Goal: Find specific page/section: Find specific page/section

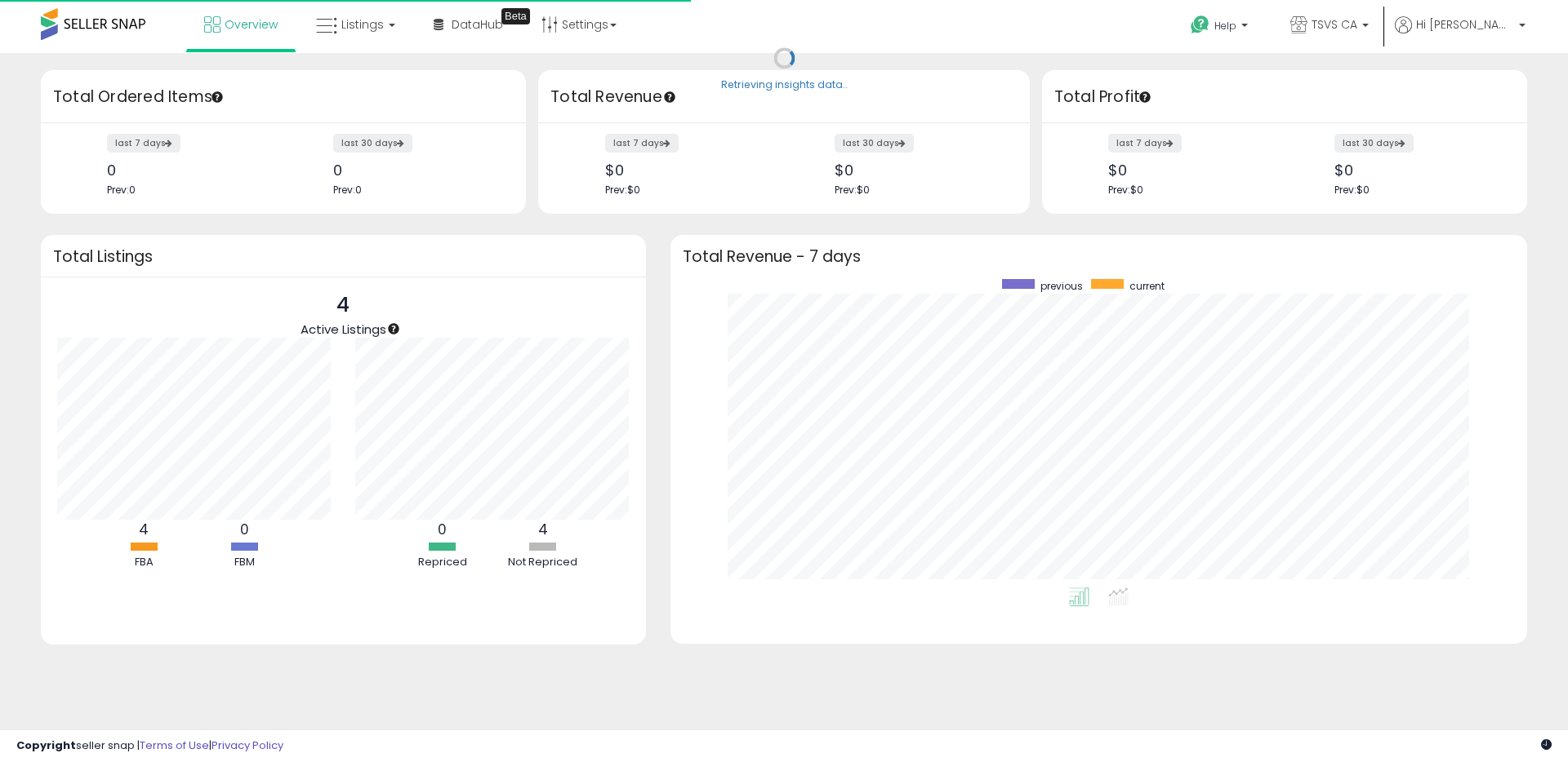
scroll to position [309, 823]
click at [1357, 29] on span "TSVS CA" at bounding box center [1334, 25] width 45 height 17
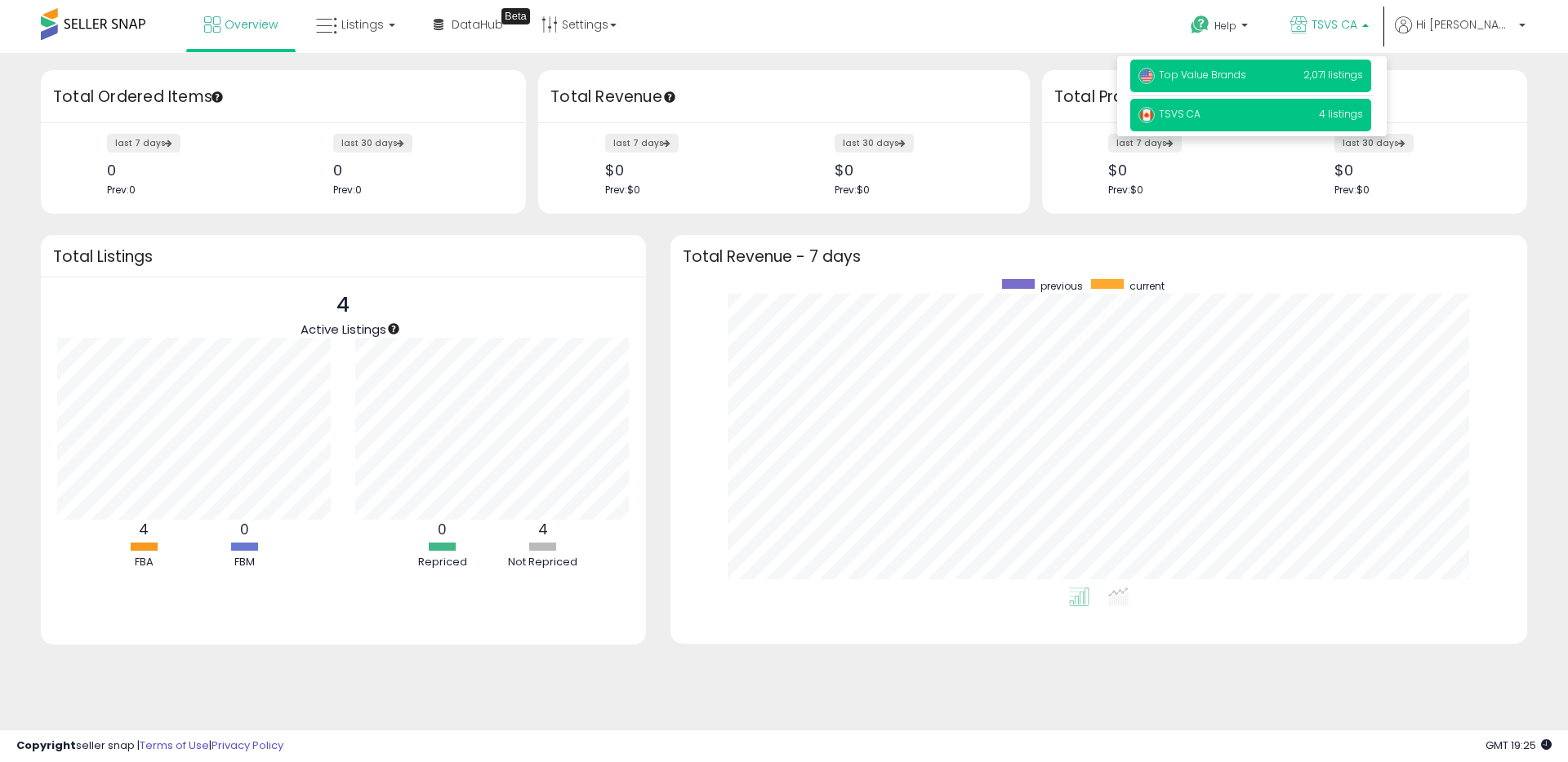
click at [1219, 63] on p "Top Value Brands 2,071 listings" at bounding box center [1250, 75] width 241 height 33
click at [1223, 70] on span "Top Value Brands" at bounding box center [1192, 75] width 108 height 14
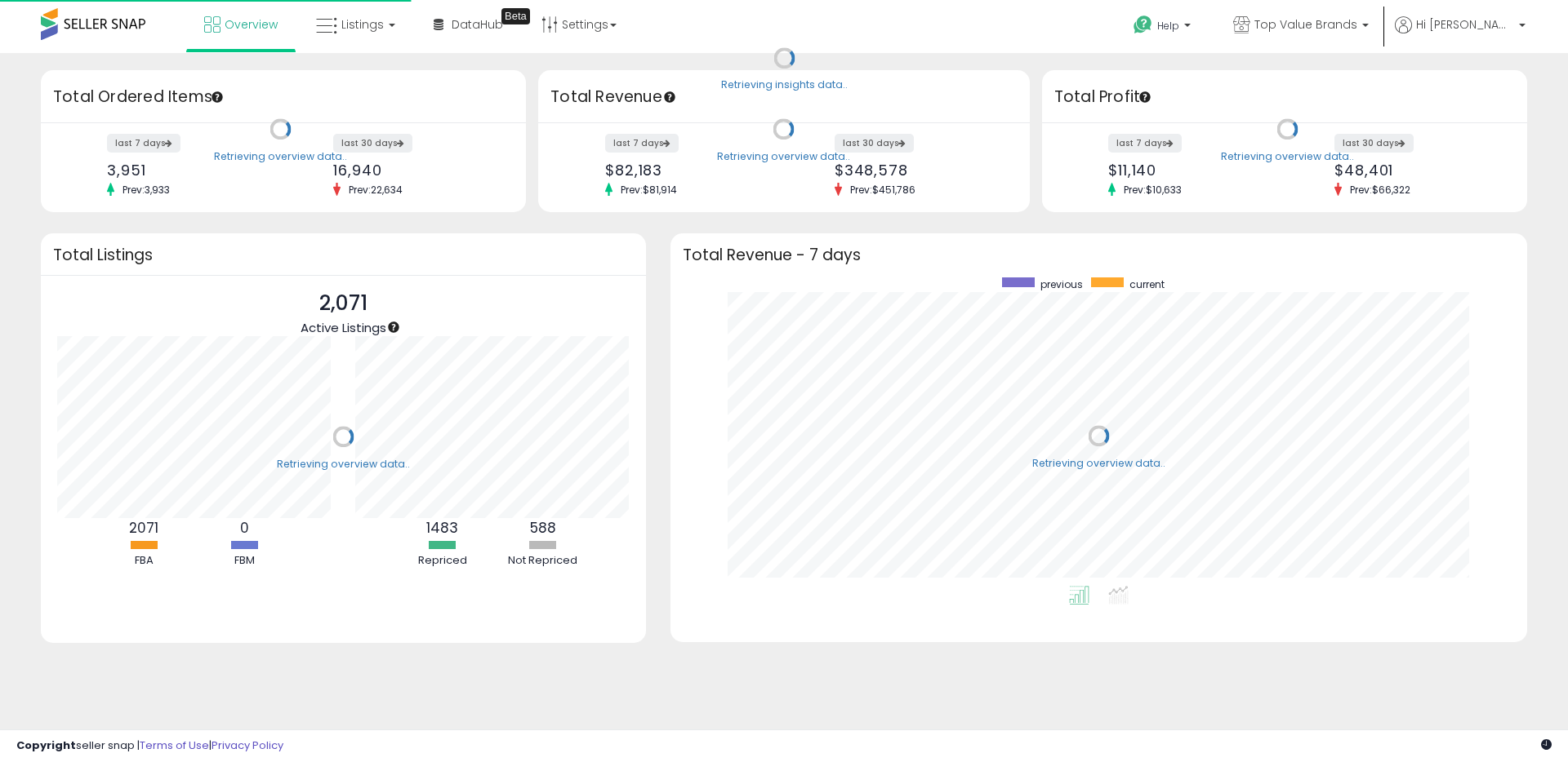
scroll to position [309, 823]
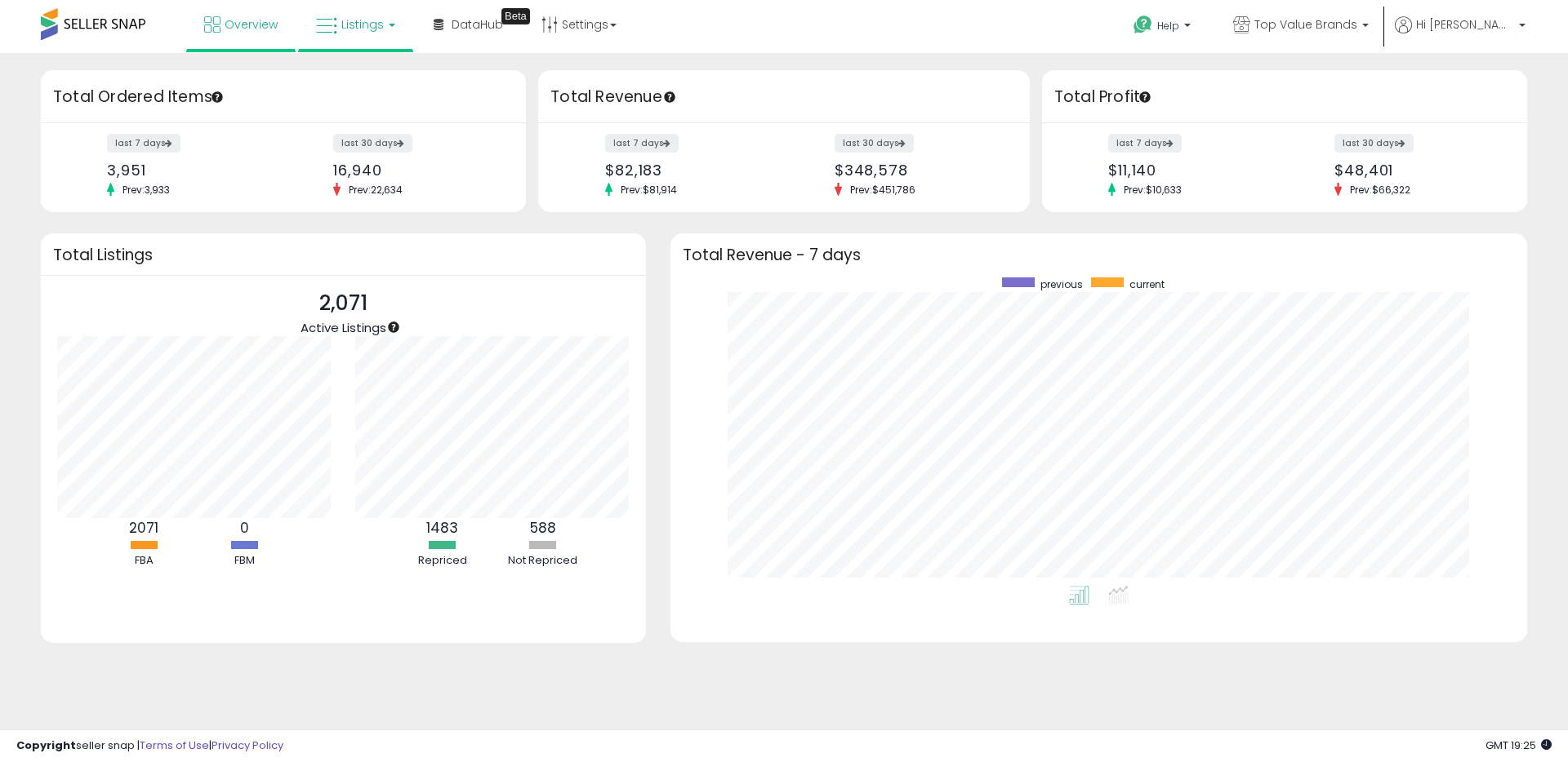
click at [337, 31] on link "Listings" at bounding box center [355, 25] width 104 height 49
click at [343, 80] on icon at bounding box center [368, 80] width 71 height 21
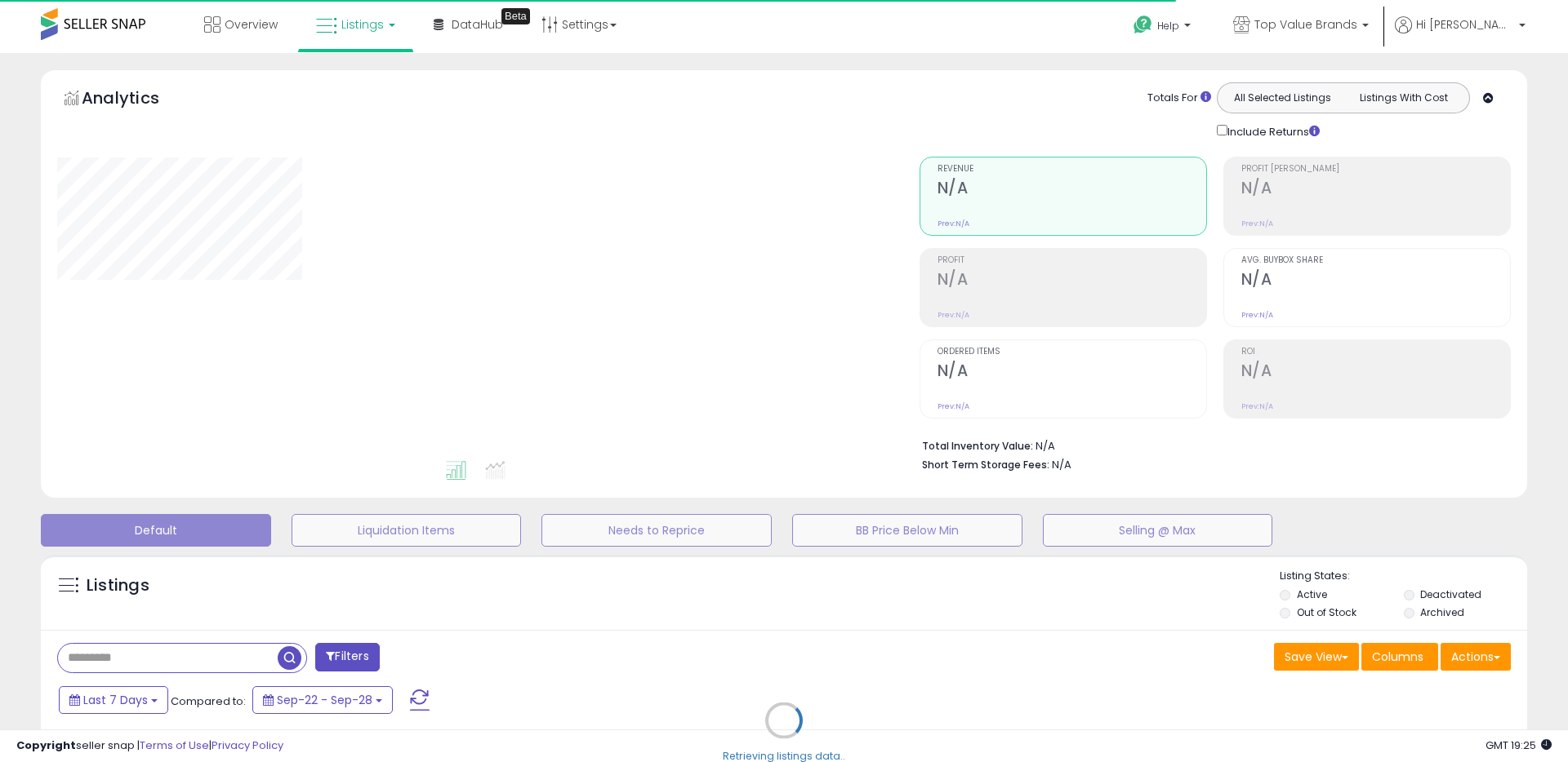
click at [931, 29] on div "Overview Listings DataHub Beta" at bounding box center [507, 35] width 1037 height 69
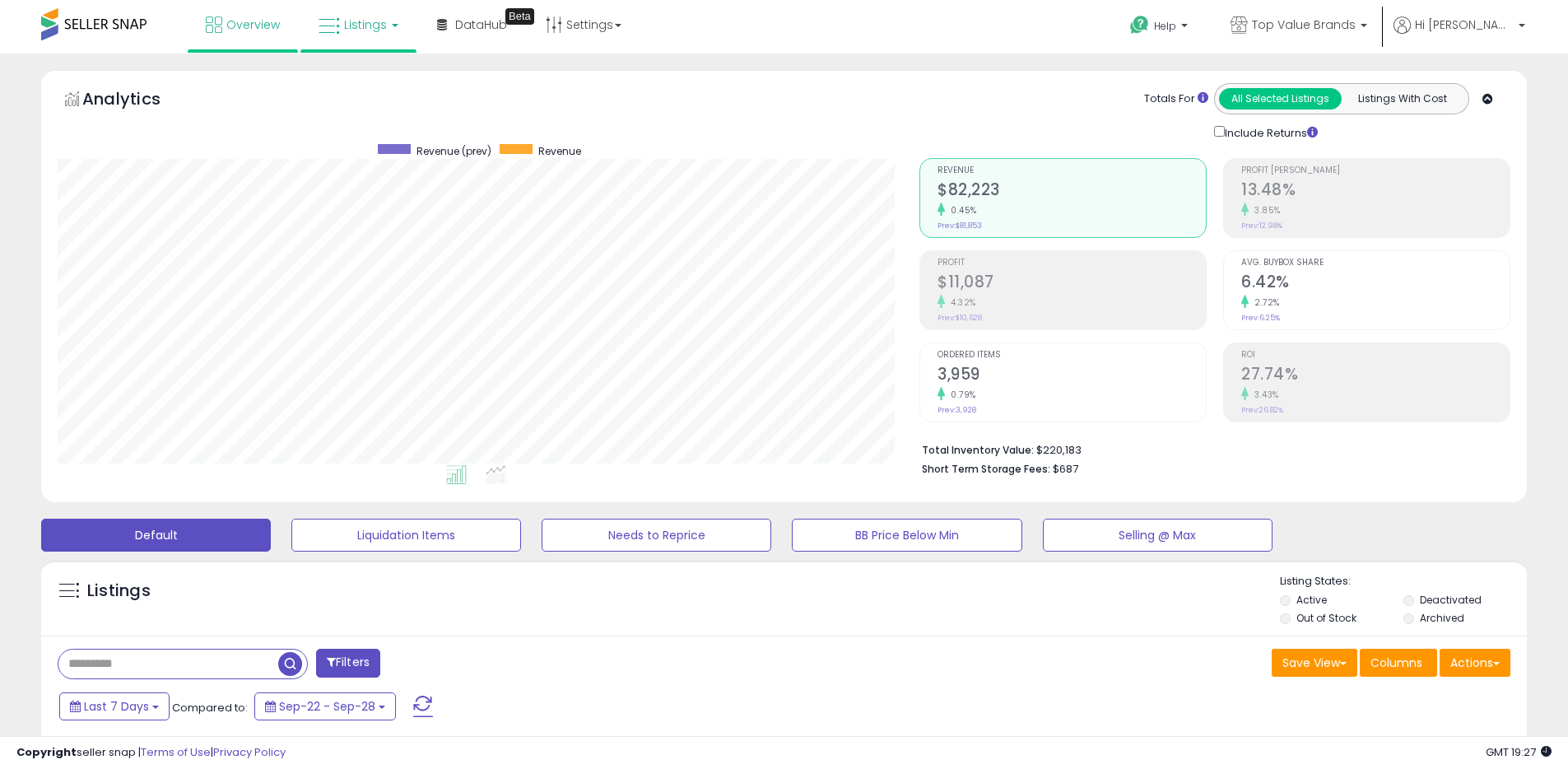
scroll to position [338, 862]
click at [773, 616] on div "Listings" at bounding box center [784, 602] width 1485 height 56
